Goal: Task Accomplishment & Management: Manage account settings

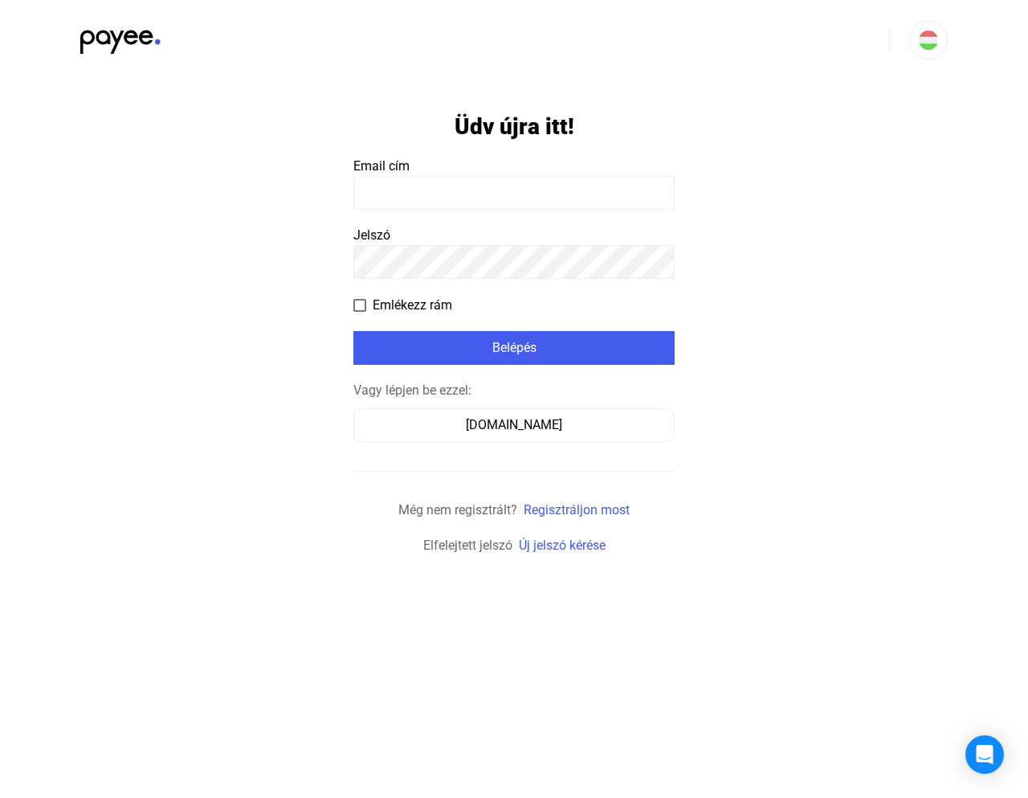
type input "**********"
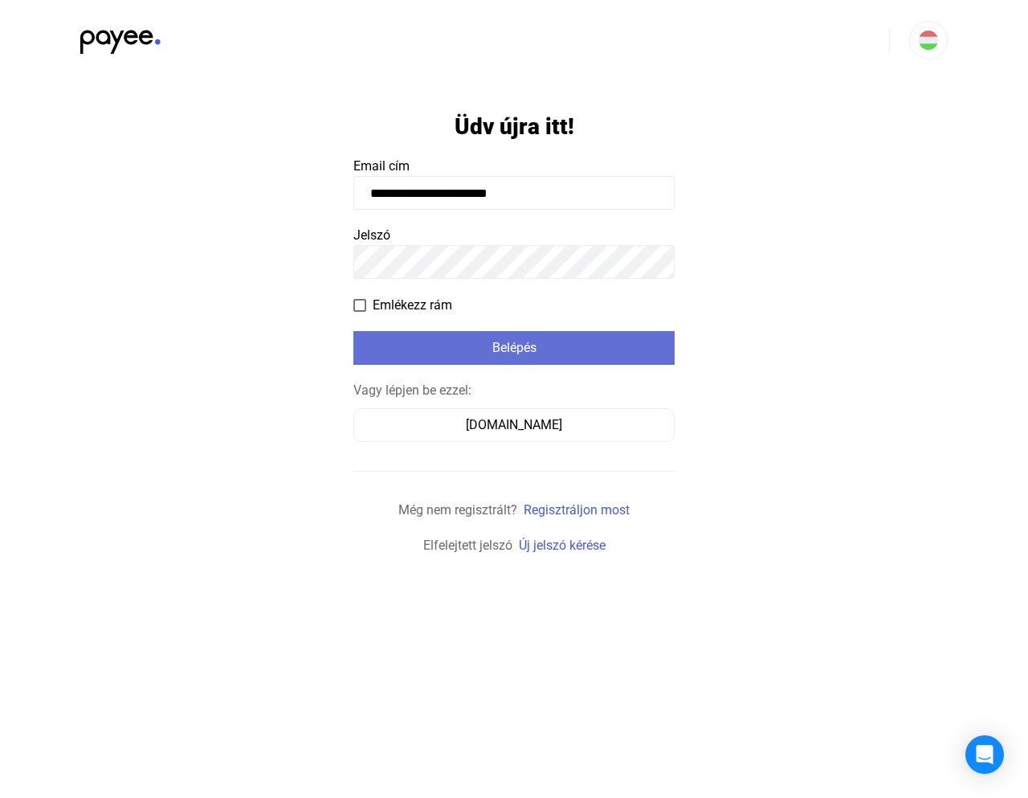
click at [539, 344] on div "Belépés" at bounding box center [514, 347] width 312 height 19
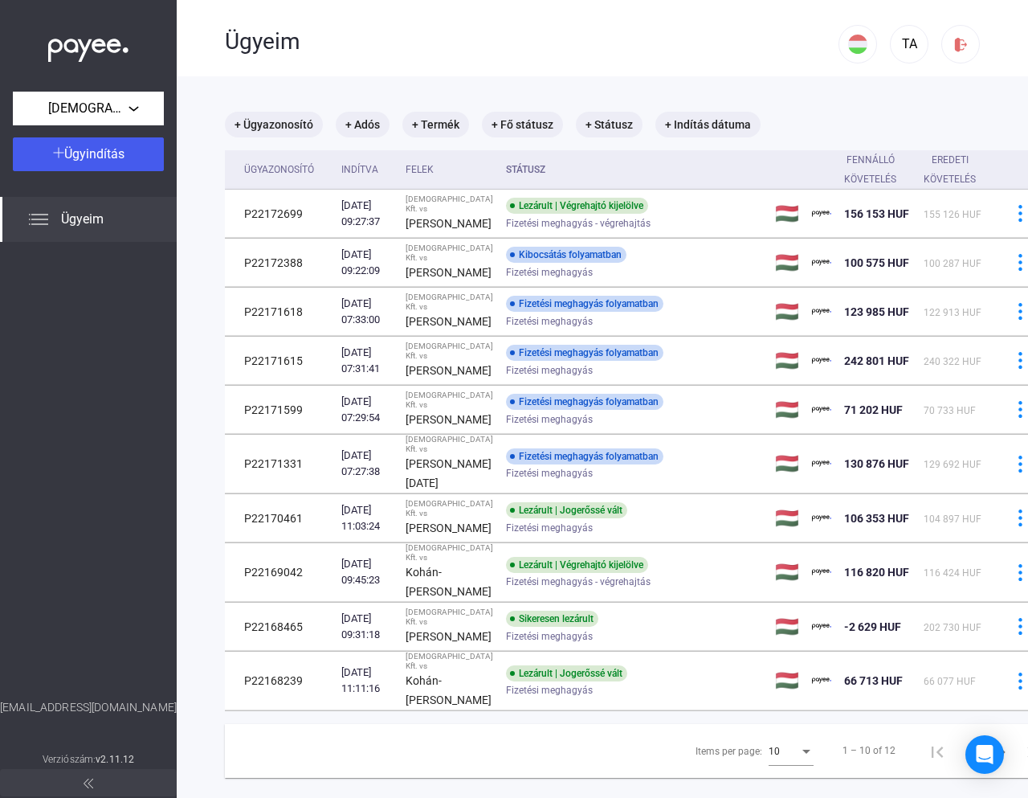
click at [89, 126] on div "[DEMOGRAPHIC_DATA] Kft. Ügyindítás Ügyeim [EMAIL_ADDRESS][DOMAIN_NAME] Verziósz…" at bounding box center [88, 399] width 177 height 798
click at [63, 112] on span "[DEMOGRAPHIC_DATA] Kft." at bounding box center [88, 108] width 80 height 19
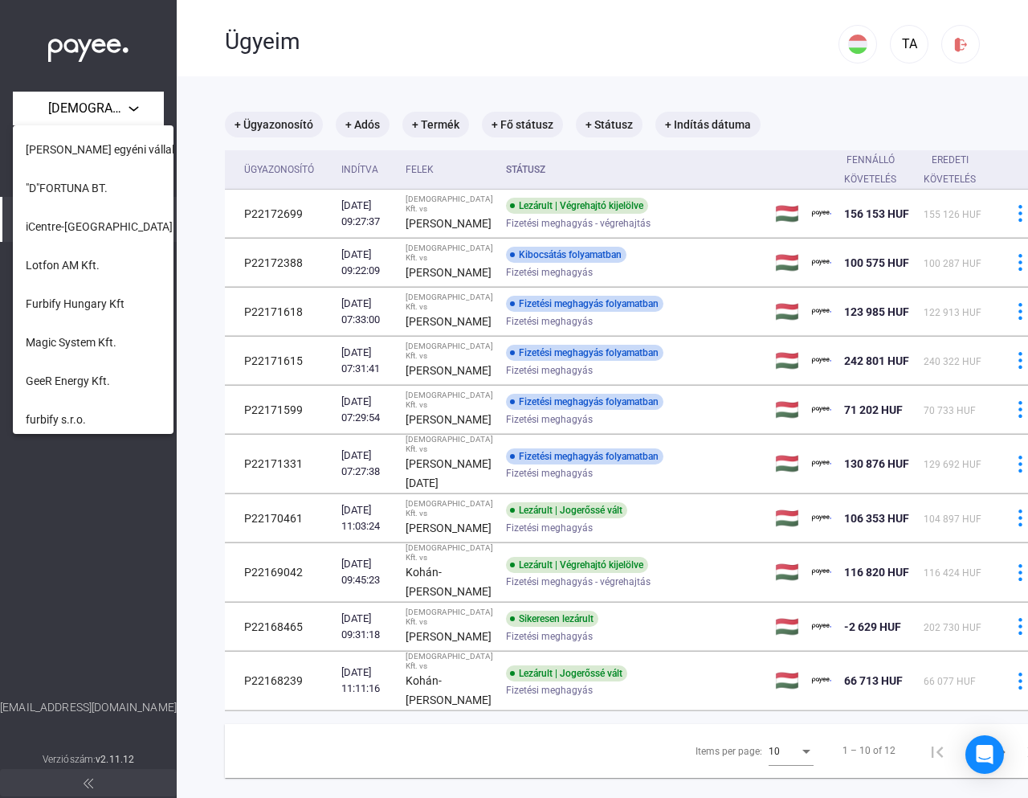
scroll to position [656, 0]
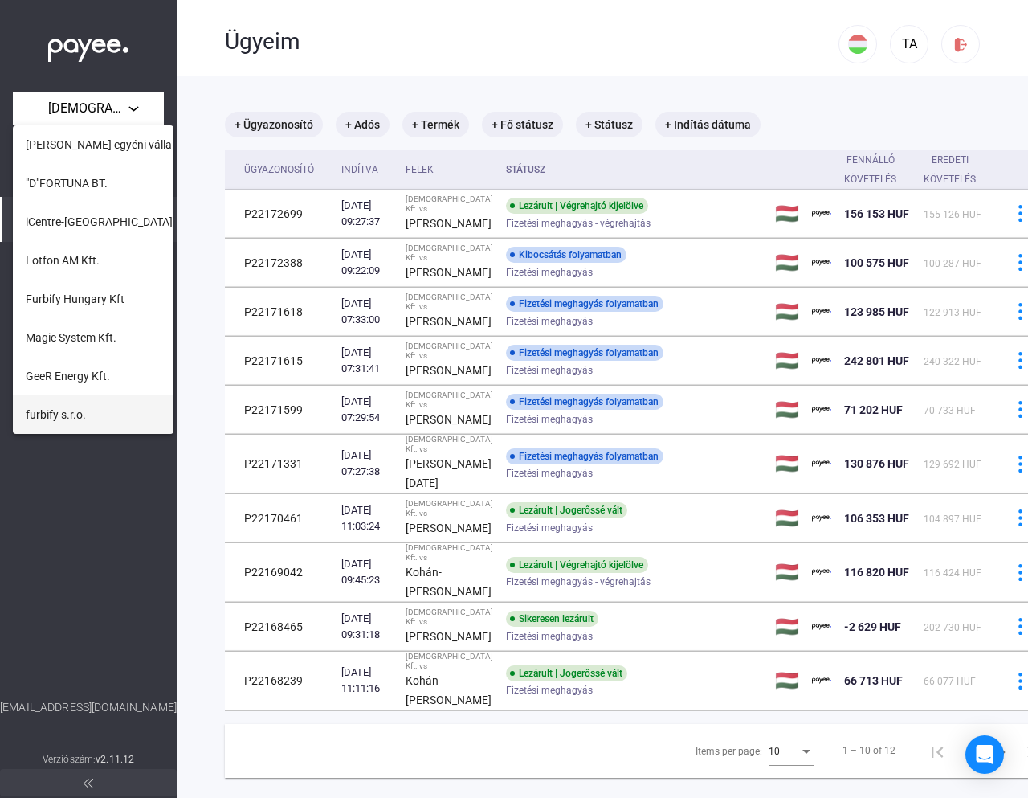
click at [127, 406] on button "furbify s.r.o." at bounding box center [93, 414] width 161 height 39
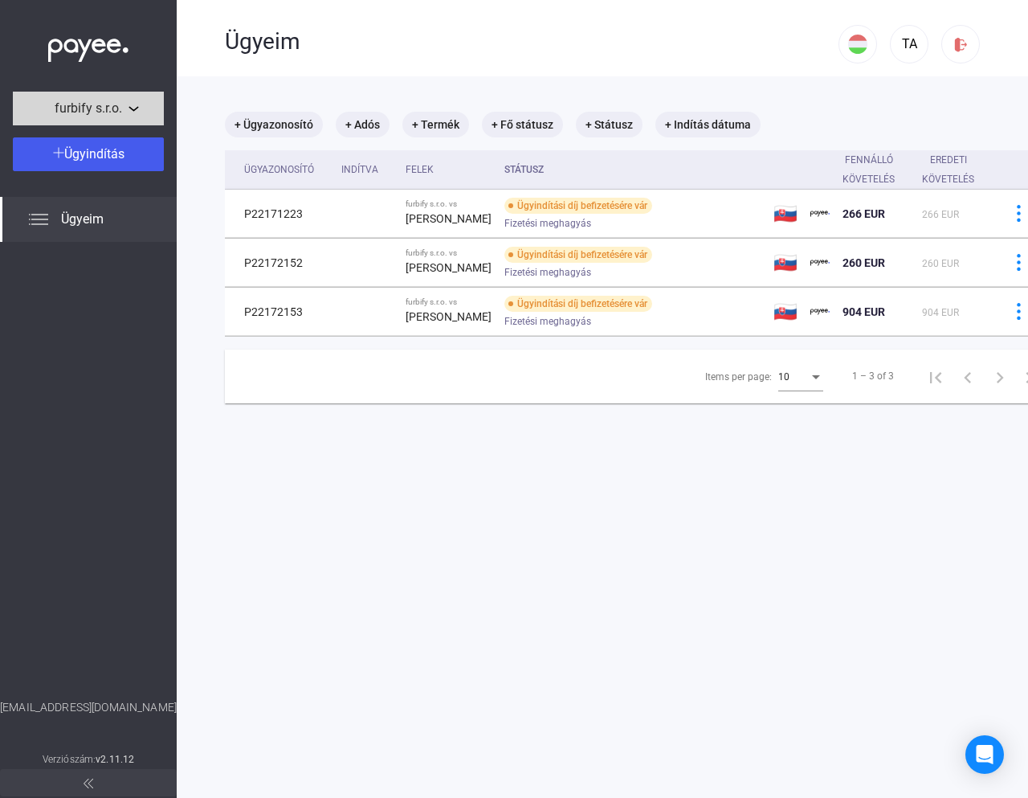
click at [136, 104] on div "furbify s.r.o." at bounding box center [88, 109] width 141 height 20
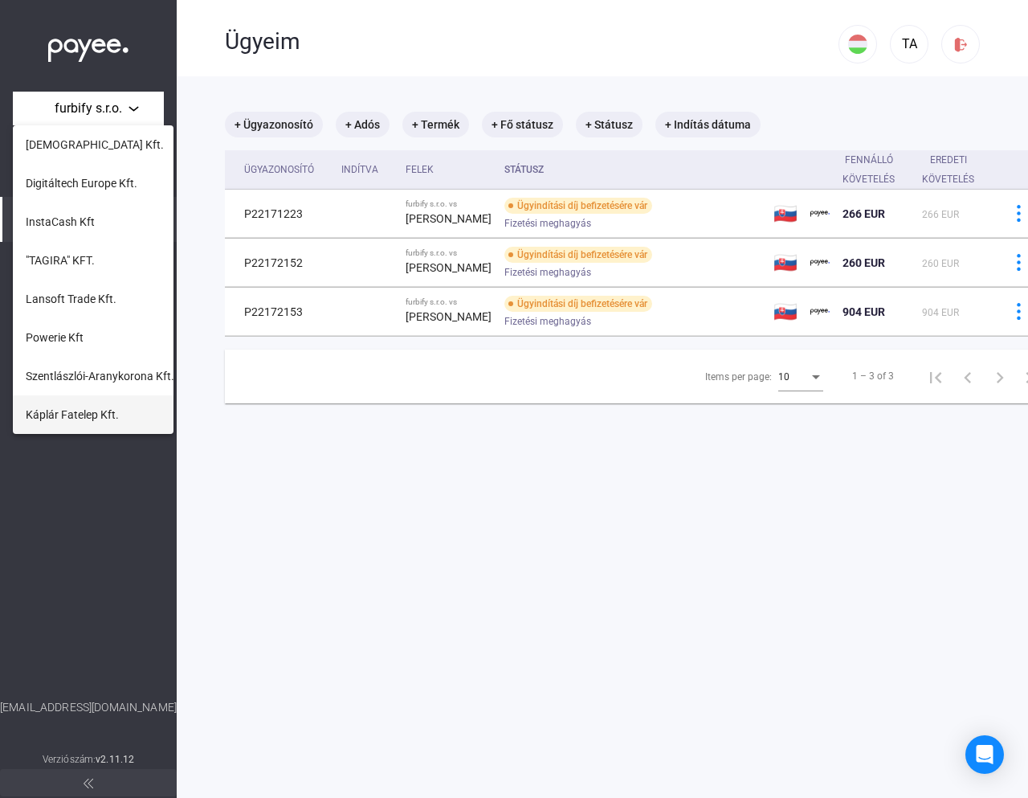
scroll to position [656, 0]
click at [102, 380] on span "GeeR Energy Kft." at bounding box center [68, 375] width 84 height 19
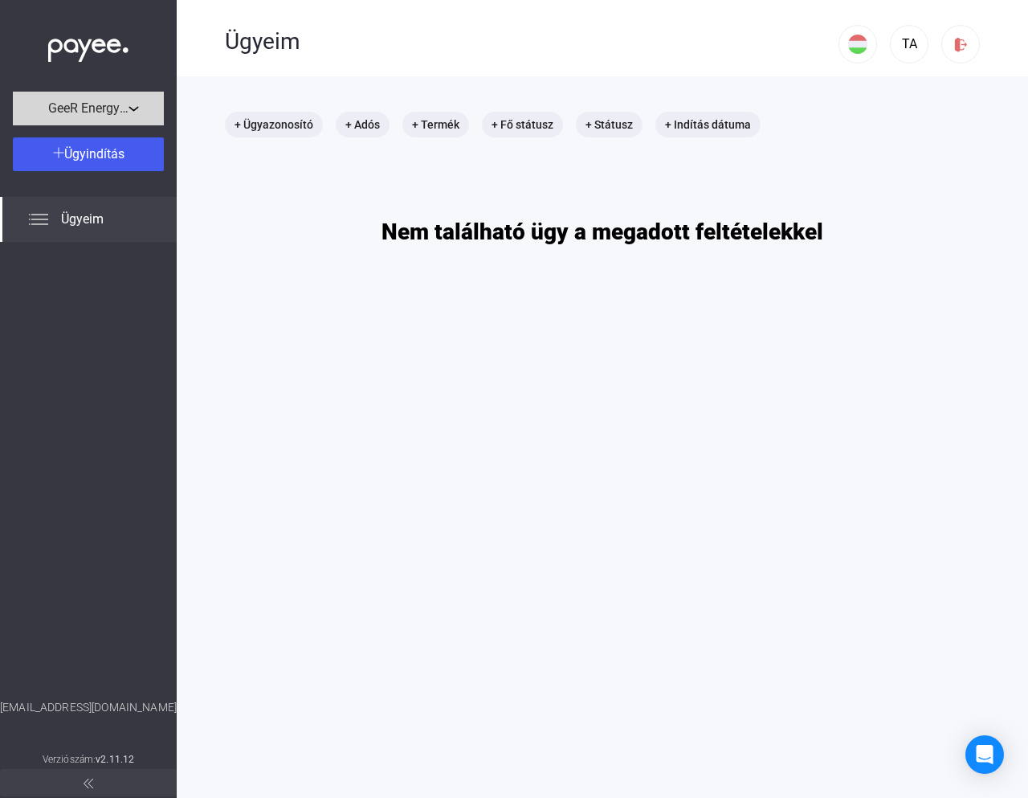
click at [77, 93] on button "GeeR Energy Kft." at bounding box center [88, 109] width 151 height 34
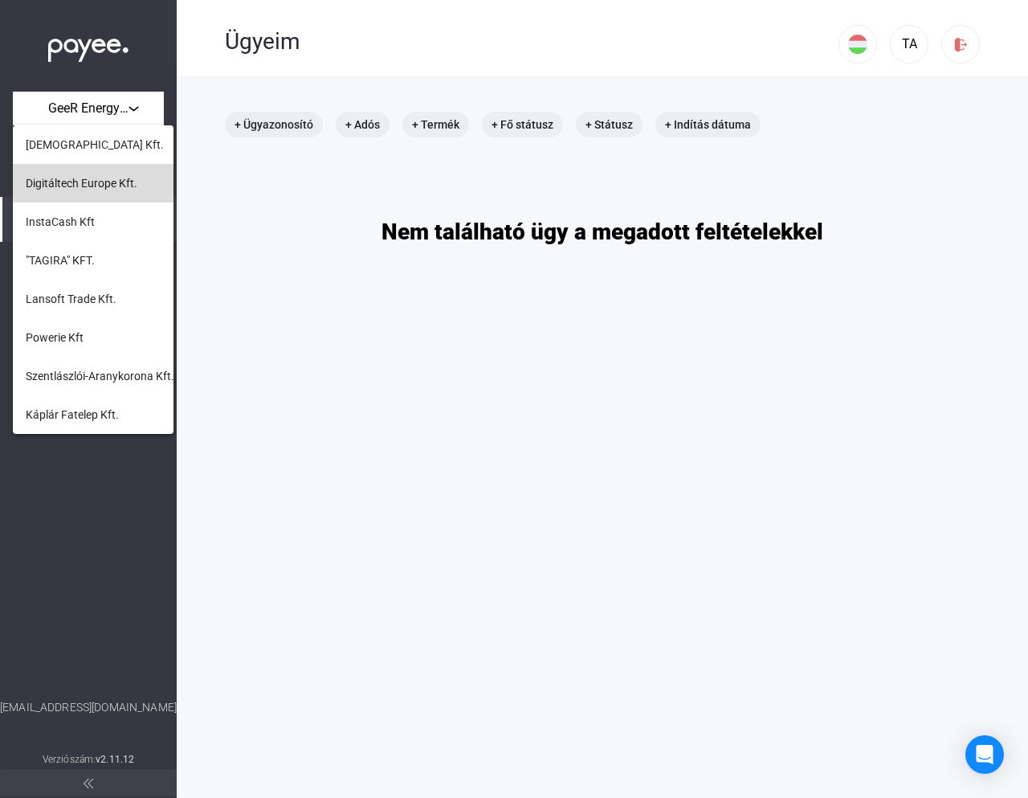
click at [108, 192] on span "Digitáltech Europe Kft." at bounding box center [82, 183] width 112 height 19
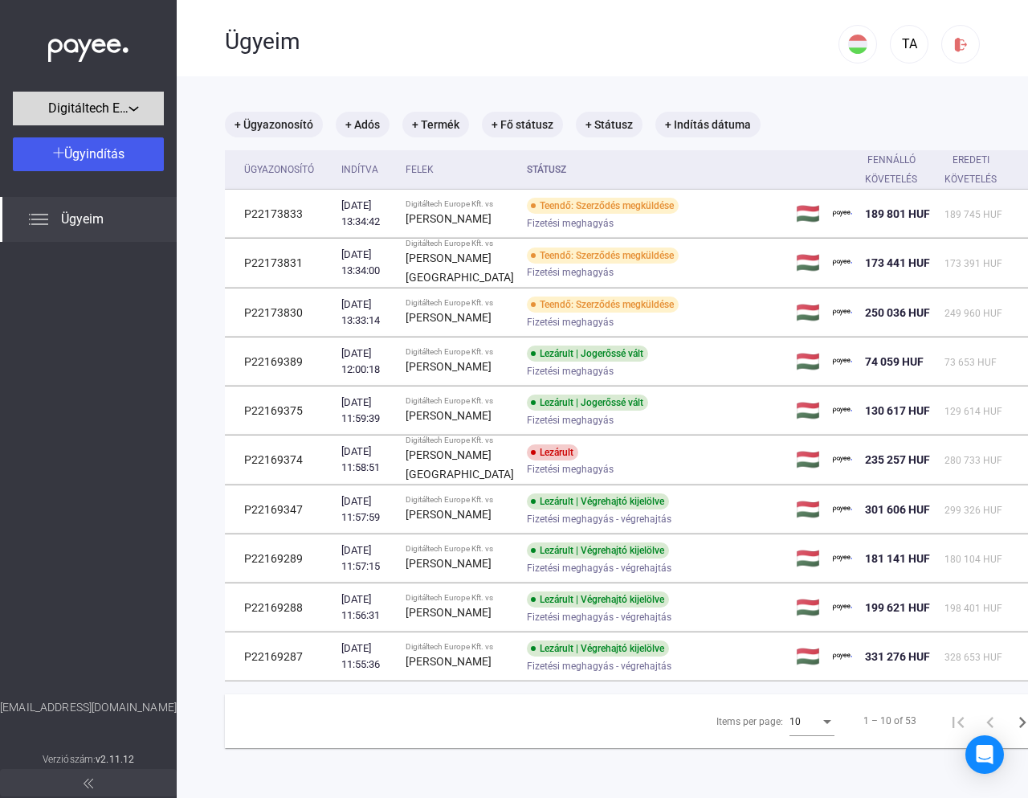
click at [123, 108] on span "Digitáltech Europe Kft." at bounding box center [88, 108] width 80 height 19
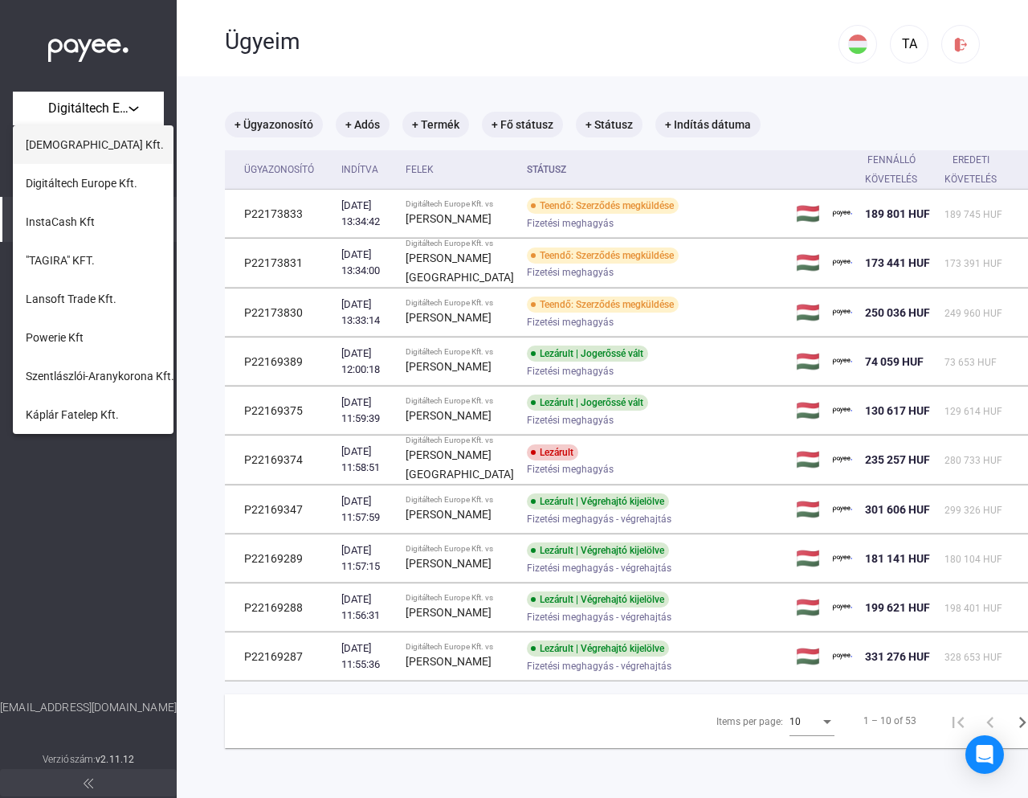
click at [104, 141] on button "[DEMOGRAPHIC_DATA] Kft." at bounding box center [93, 144] width 161 height 39
